Goal: Check status: Check status

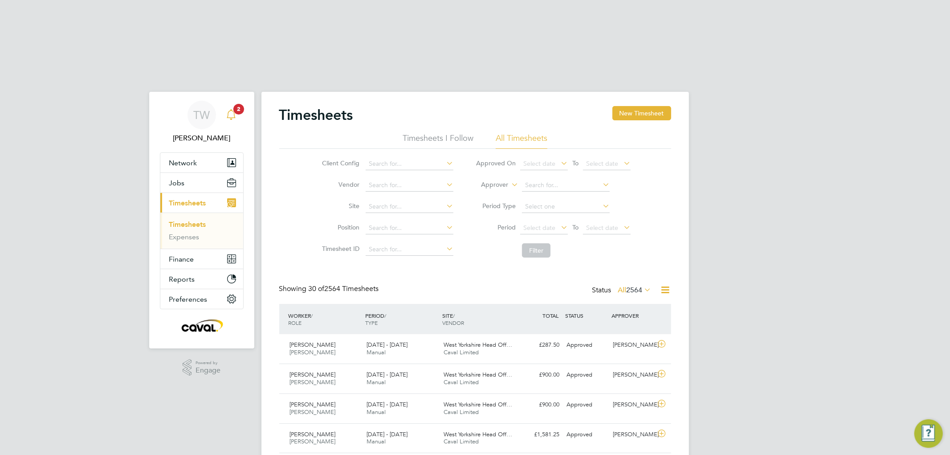
click at [235, 104] on span "2" at bounding box center [238, 109] width 11 height 11
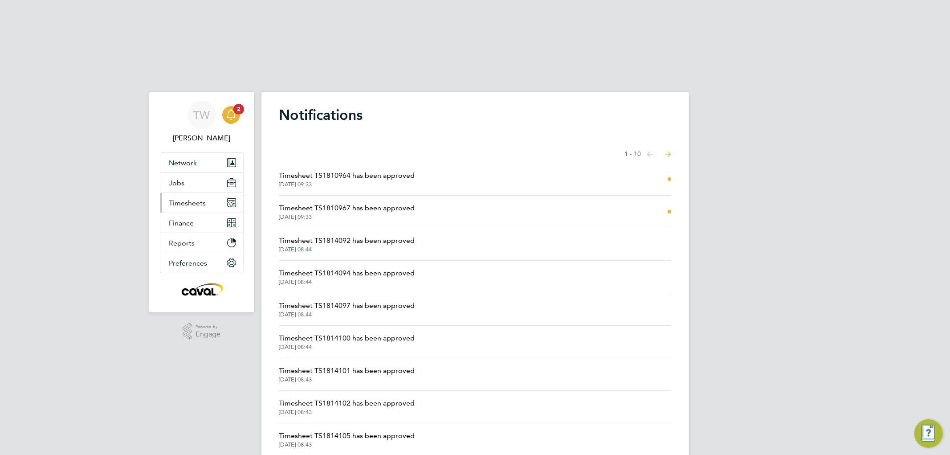
click at [206, 193] on button "Timesheets" at bounding box center [201, 203] width 83 height 20
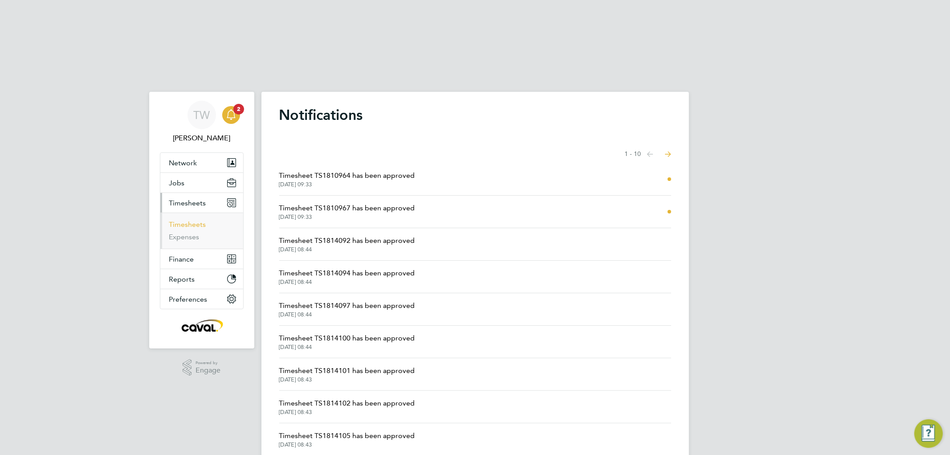
click at [196, 220] on link "Timesheets" at bounding box center [187, 224] width 37 height 8
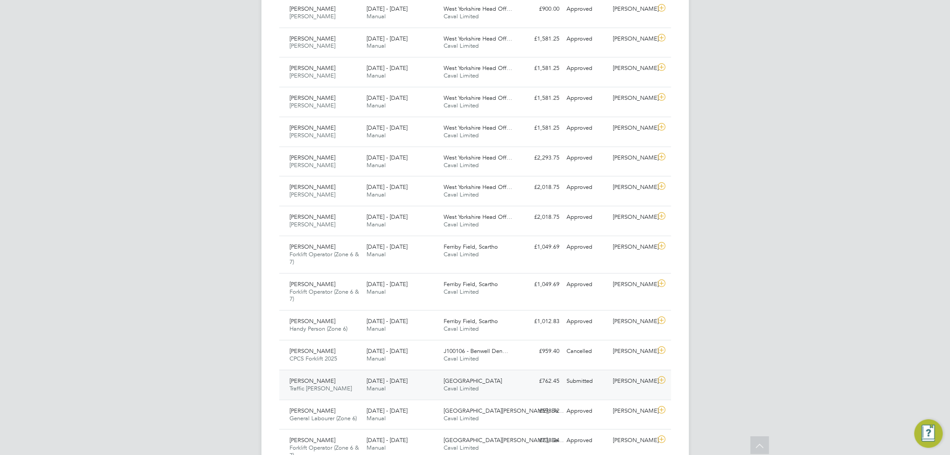
click at [528, 374] on div "£762.45 Submitted" at bounding box center [540, 381] width 46 height 15
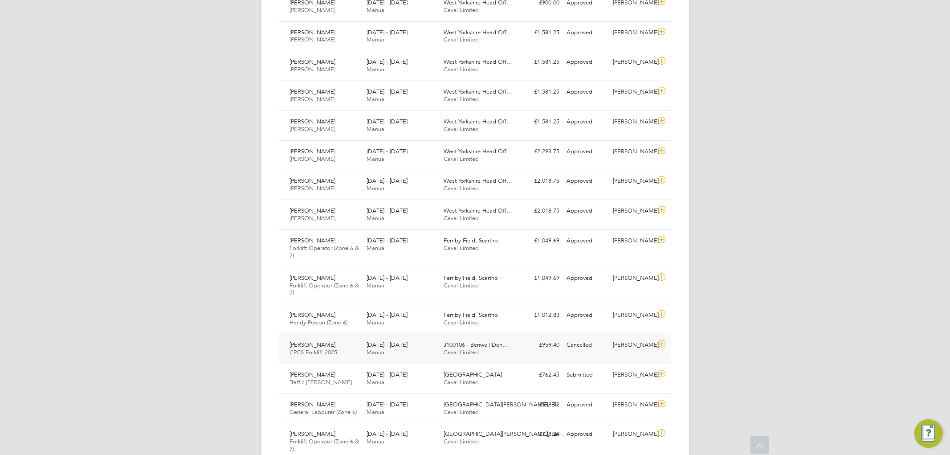
scroll to position [396, 0]
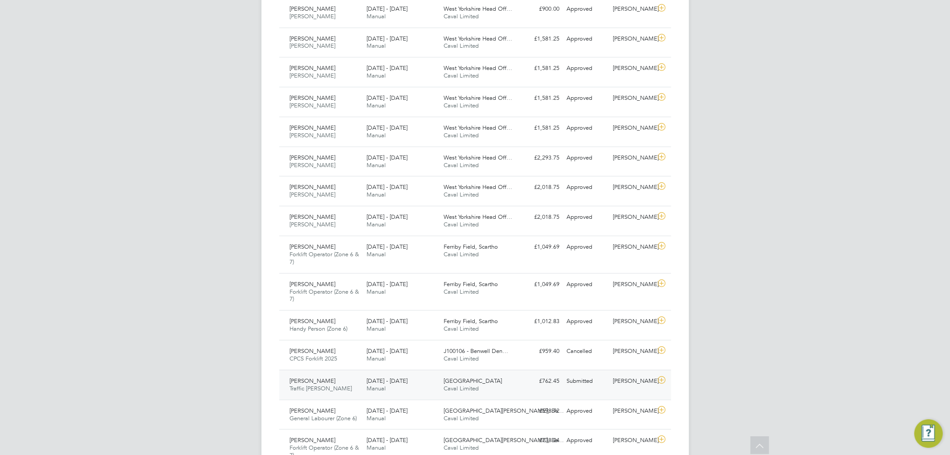
click at [346, 374] on div "Brendan Oliver Traffic Marshall 25 - 31 Aug 2025" at bounding box center [324, 385] width 77 height 22
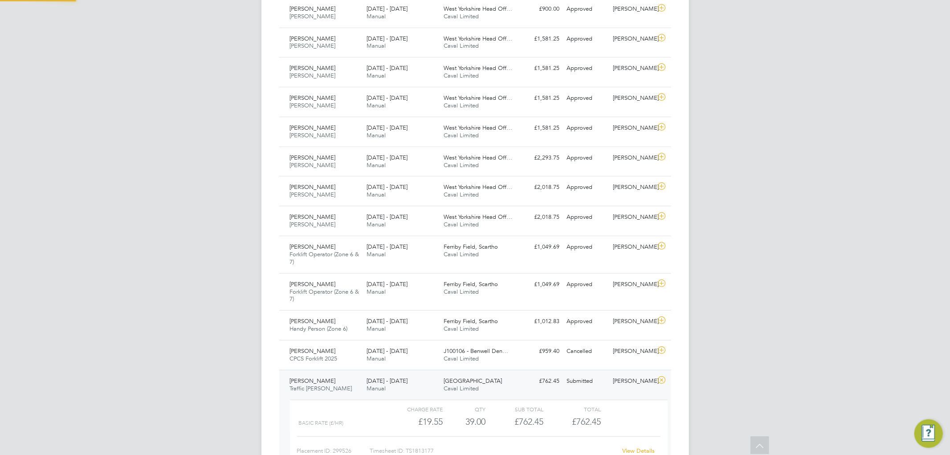
scroll to position [15, 87]
click at [631, 447] on link "View Details" at bounding box center [638, 451] width 33 height 8
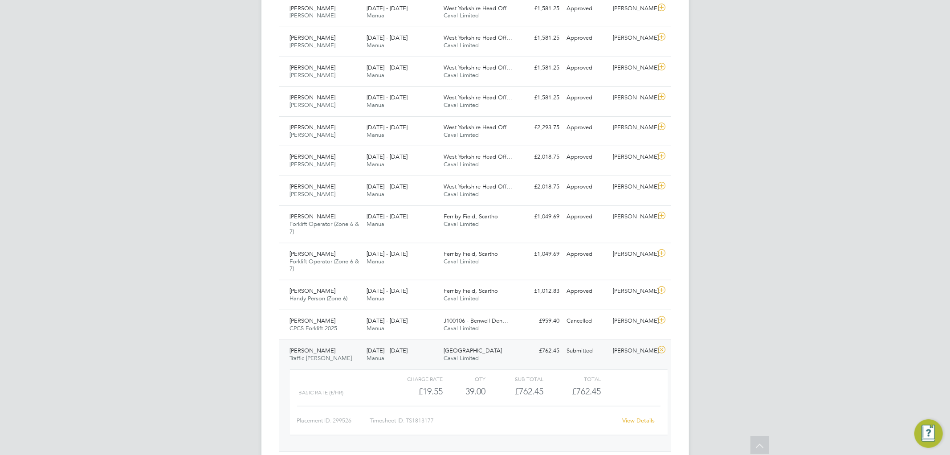
scroll to position [445, 0]
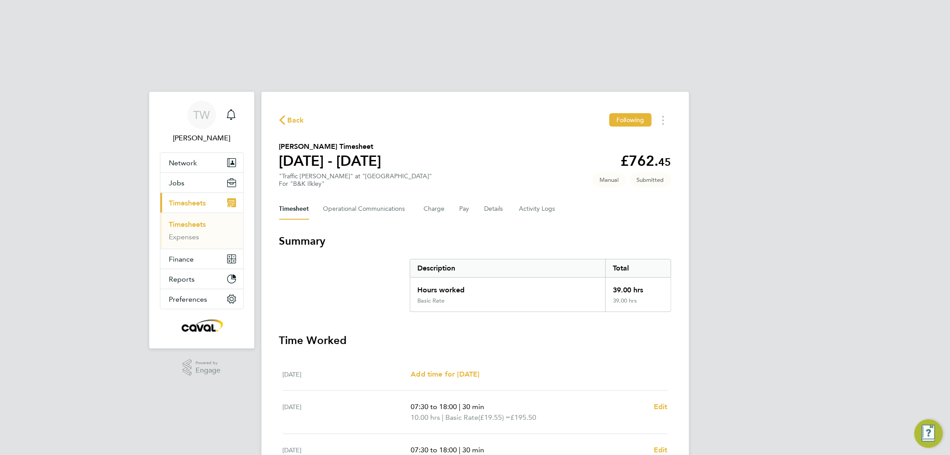
click at [512, 92] on div "Back Following [PERSON_NAME] Timesheet [DATE] - [DATE] £762. 45 "Traffic [PERSO…" at bounding box center [475, 392] width 428 height 601
click at [499, 92] on div "Back Following Brendan Oliver's Timesheet 25 - 31 Aug 2025 £762. 45 "Traffic Ma…" at bounding box center [475, 392] width 428 height 601
click at [240, 106] on div "Main navigation" at bounding box center [231, 115] width 18 height 18
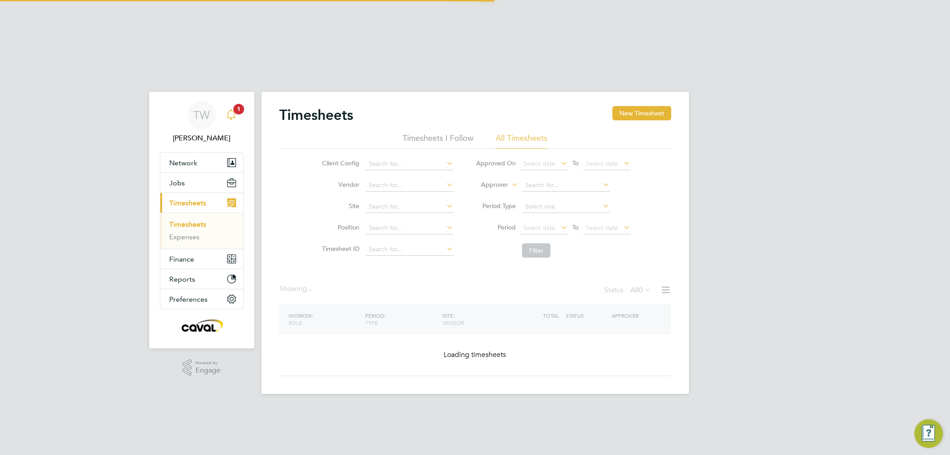
click at [237, 104] on span "1" at bounding box center [238, 109] width 11 height 11
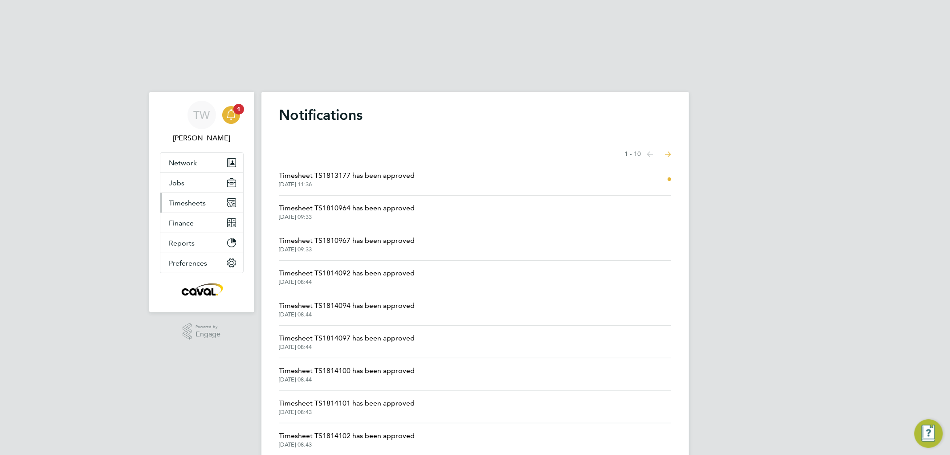
click at [184, 199] on span "Timesheets" at bounding box center [187, 203] width 37 height 8
click at [192, 199] on span "Timesheets" at bounding box center [187, 203] width 37 height 8
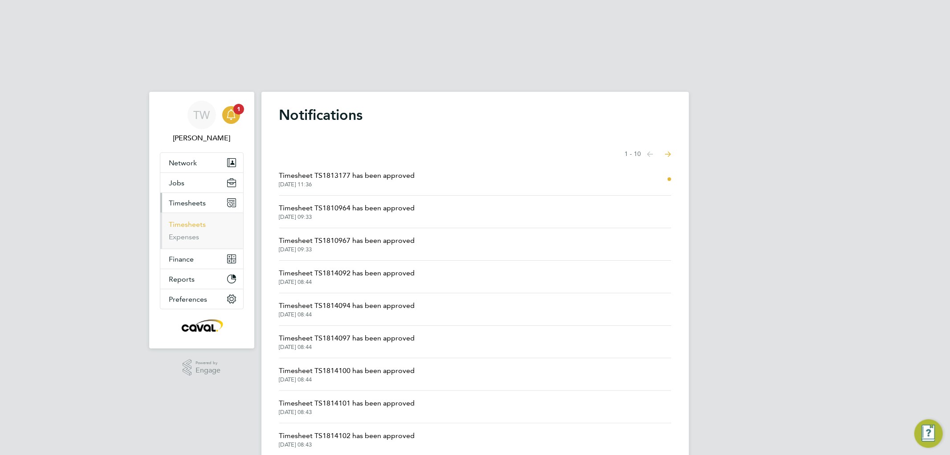
click at [189, 220] on link "Timesheets" at bounding box center [187, 224] width 37 height 8
